Goal: Check status

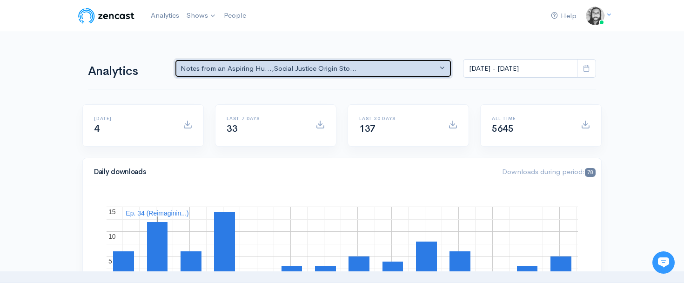
click at [321, 67] on div "Notes from an Aspiring Hu... , Social Justice Origin Sto..." at bounding box center [308, 68] width 257 height 11
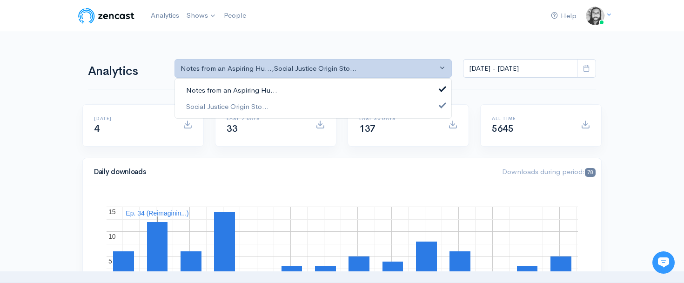
click at [319, 88] on link "Notes from an Aspiring Hu..." at bounding box center [313, 90] width 276 height 16
select select "14701"
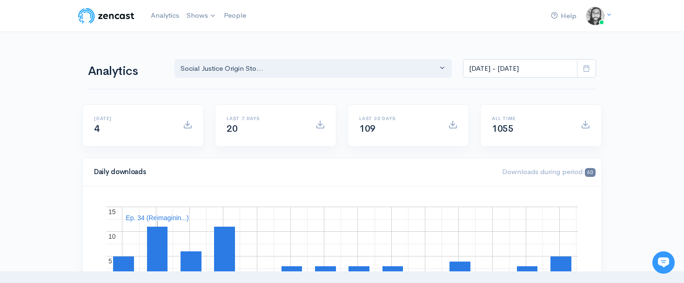
click at [536, 72] on input "[DATE] - [DATE]" at bounding box center [520, 68] width 114 height 19
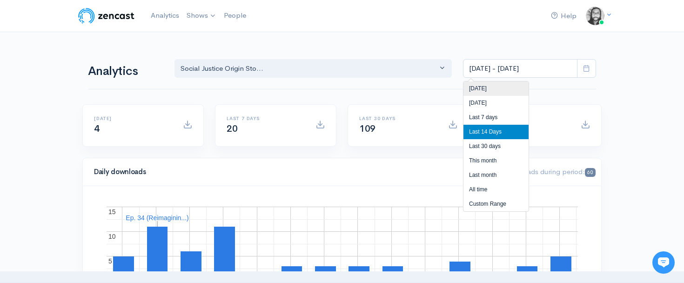
click at [512, 85] on li "[DATE]" at bounding box center [495, 88] width 65 height 14
type input "[DATE] - [DATE]"
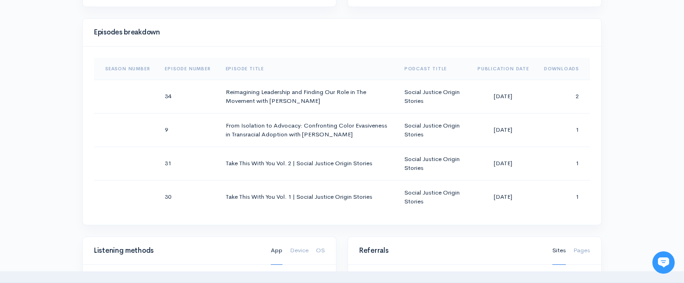
scroll to position [462, 0]
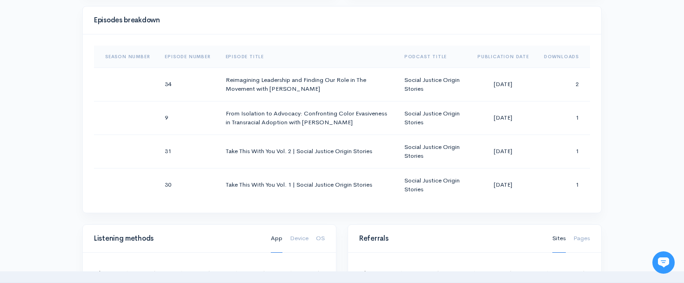
click at [629, 109] on div "Help Notifications View all Your profile Team settings Default team Current Log…" at bounding box center [342, 158] width 684 height 1241
